Goal: Task Accomplishment & Management: Manage account settings

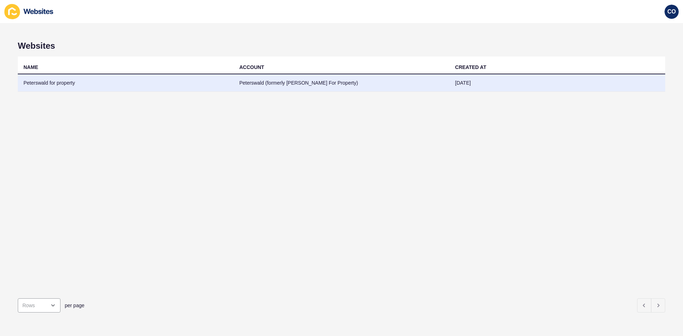
click at [69, 82] on td "Peterswald for property" at bounding box center [126, 82] width 216 height 17
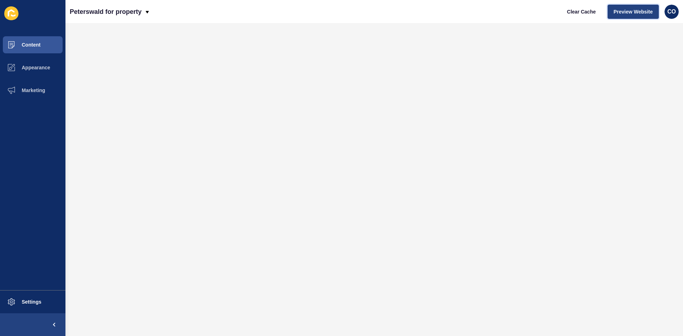
click at [546, 15] on span "Preview Website" at bounding box center [632, 11] width 39 height 7
click at [34, 46] on span "Content" at bounding box center [20, 45] width 42 height 6
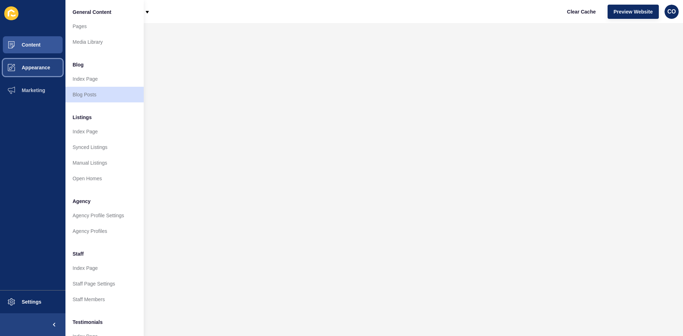
click at [35, 68] on span "Appearance" at bounding box center [24, 68] width 51 height 6
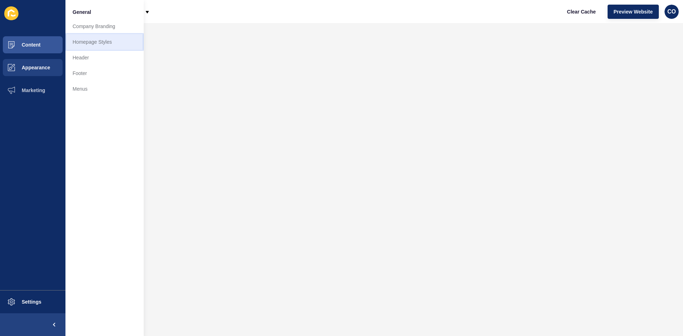
click at [84, 43] on link "Homepage Styles" at bounding box center [104, 42] width 78 height 16
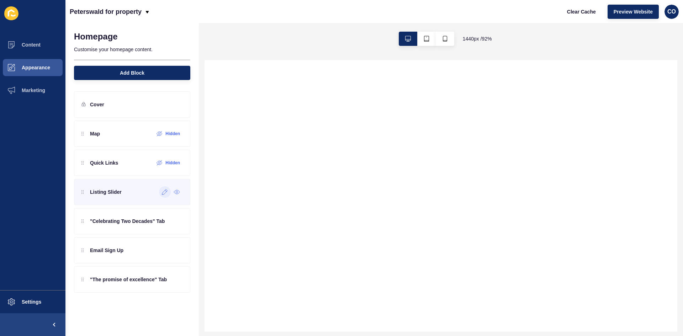
click at [164, 197] on div at bounding box center [165, 191] width 12 height 11
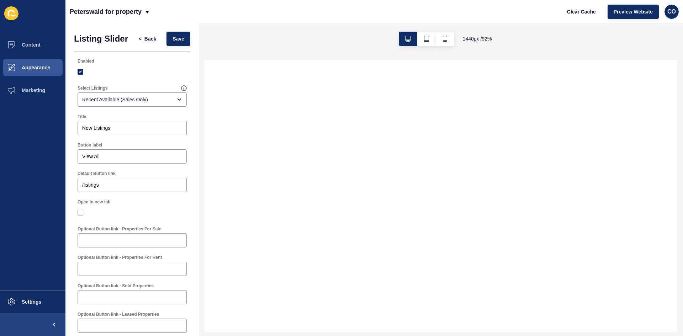
select select
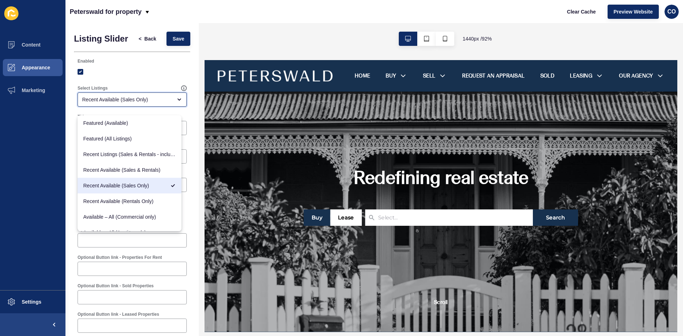
click at [103, 186] on span "Recent Available (Sales Only)" at bounding box center [124, 185] width 82 height 7
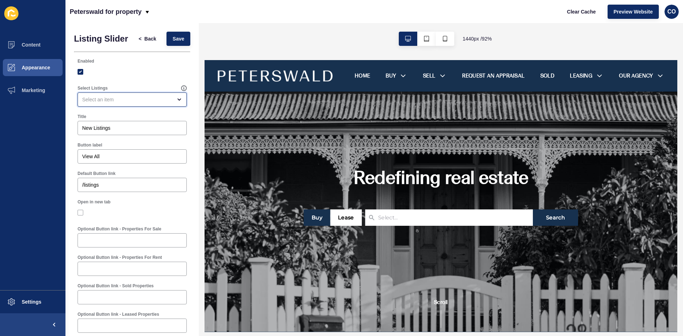
click at [141, 103] on div "open menu" at bounding box center [127, 99] width 90 height 7
click at [176, 102] on icon "open menu" at bounding box center [179, 100] width 6 height 6
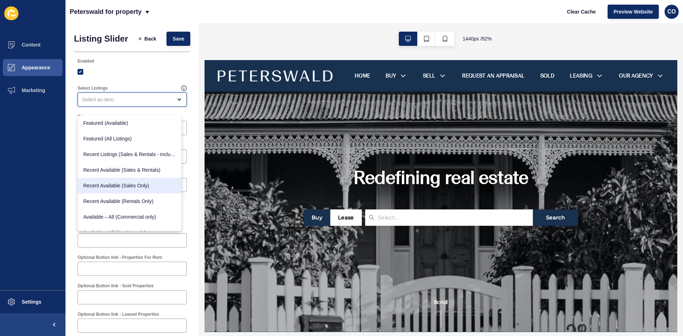
click at [134, 184] on span "Recent Available (Sales Only)" at bounding box center [129, 185] width 92 height 7
type input "Recent Available (Sales Only)"
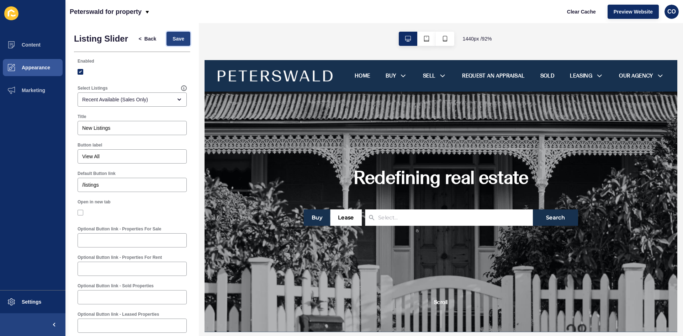
click at [173, 42] on span "Save" at bounding box center [178, 38] width 12 height 7
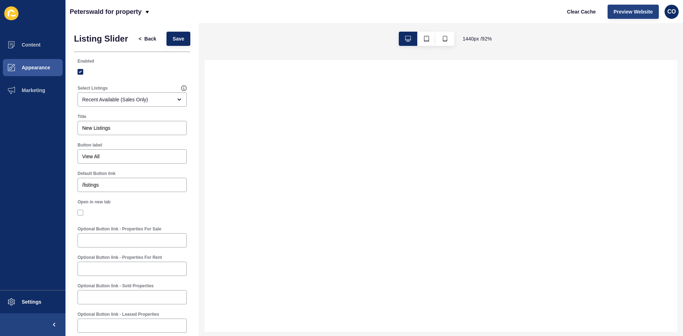
select select
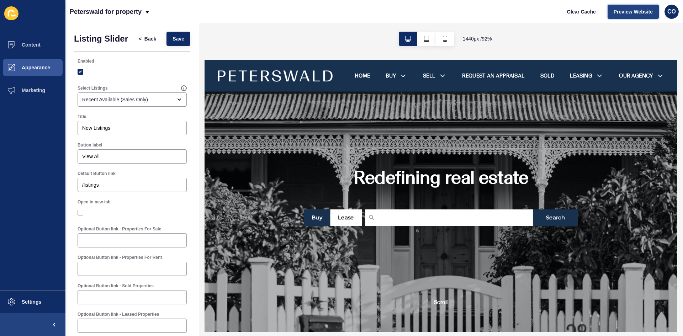
click at [546, 11] on span "Preview Website" at bounding box center [632, 11] width 39 height 7
click at [546, 10] on span "Clear Cache" at bounding box center [581, 11] width 29 height 7
click at [546, 12] on span "Preview Website" at bounding box center [632, 11] width 39 height 7
